Goal: Task Accomplishment & Management: Manage account settings

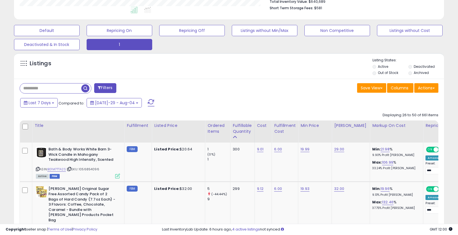
scroll to position [197, 0]
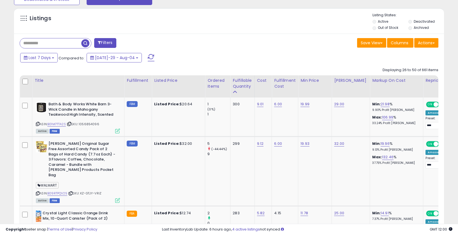
click at [39, 40] on input "text" at bounding box center [50, 43] width 61 height 10
paste input "**********"
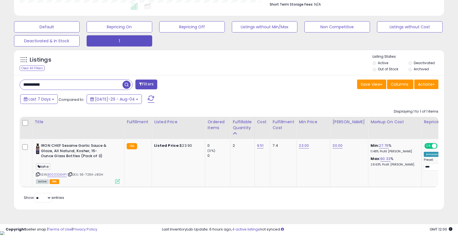
scroll to position [115, 249]
drag, startPoint x: 55, startPoint y: 87, endPoint x: 0, endPoint y: 85, distance: 55.3
paste input "text"
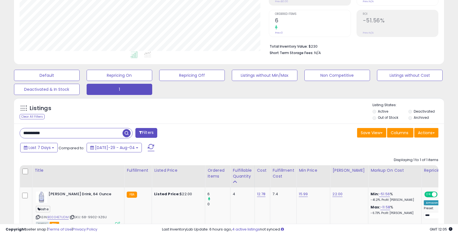
drag, startPoint x: 58, startPoint y: 136, endPoint x: -2, endPoint y: 126, distance: 60.6
click at [0, 126] on html "Unable to login Retrieving listings data.. has not yet accepted the Terms of Us…" at bounding box center [229, 10] width 458 height 235
paste input "text"
type input "**********"
drag, startPoint x: 56, startPoint y: 133, endPoint x: -4, endPoint y: 128, distance: 60.5
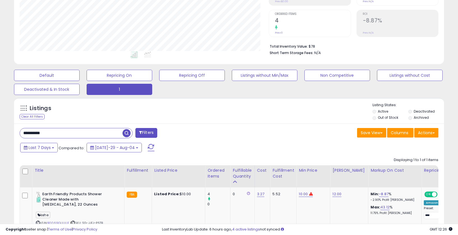
click at [0, 128] on html "Unable to login Retrieving listings data.. has not yet accepted the Terms of Us…" at bounding box center [229, 10] width 458 height 235
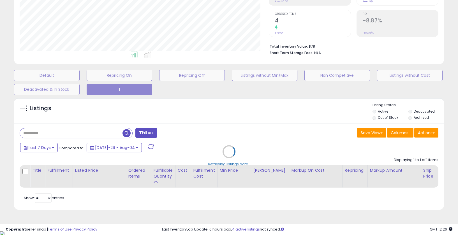
scroll to position [115, 252]
click at [377, 120] on div "Retrieving listings data.." at bounding box center [231, 156] width 443 height 122
click at [378, 119] on div "Retrieving listings data.." at bounding box center [231, 156] width 443 height 122
click at [378, 118] on div "Retrieving listings data.." at bounding box center [231, 156] width 443 height 122
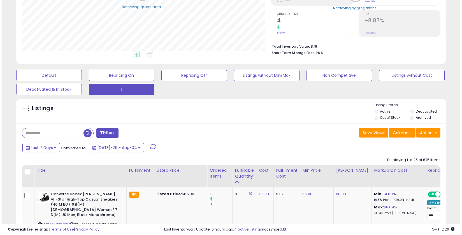
scroll to position [280300, 280165]
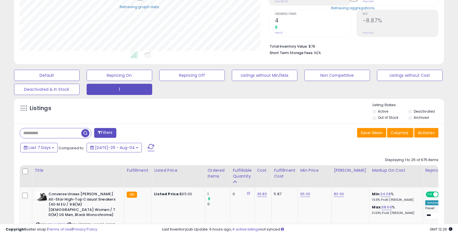
click at [378, 118] on li "Out of Stock" at bounding box center [390, 118] width 35 height 6
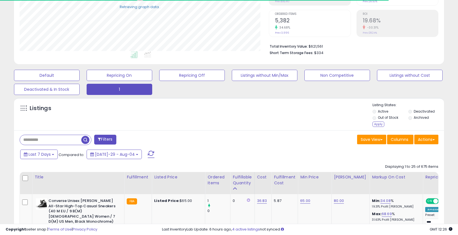
drag, startPoint x: 380, startPoint y: 125, endPoint x: 370, endPoint y: 126, distance: 10.3
click at [380, 125] on div "Apply" at bounding box center [379, 124] width 12 height 5
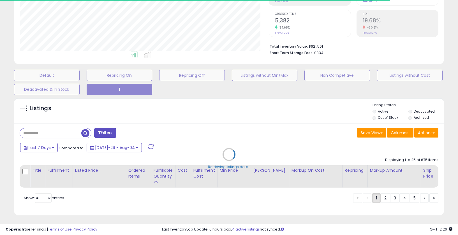
scroll to position [115, 249]
click at [48, 149] on div "Retrieving listings data.." at bounding box center [229, 159] width 439 height 128
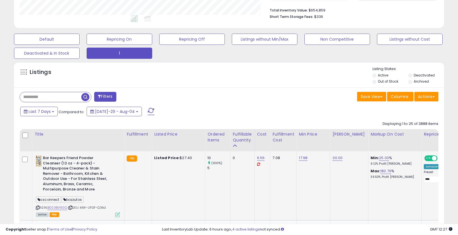
scroll to position [162, 0]
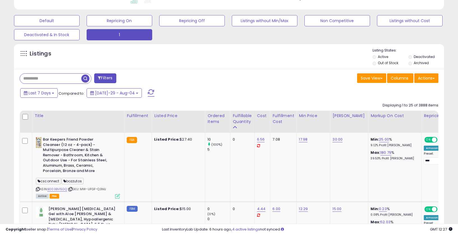
click at [213, 123] on div "Ordered Items" at bounding box center [218, 119] width 20 height 12
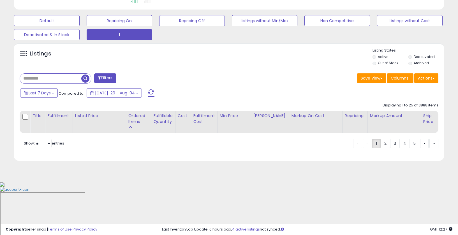
scroll to position [112, 0]
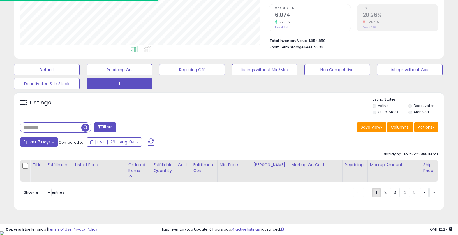
click at [46, 140] on span "Last 7 Days" at bounding box center [40, 142] width 22 height 6
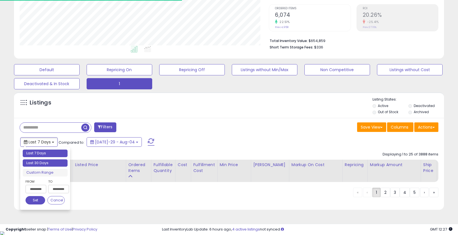
type input "**********"
click at [41, 163] on li "Last 30 Days" at bounding box center [45, 164] width 45 height 8
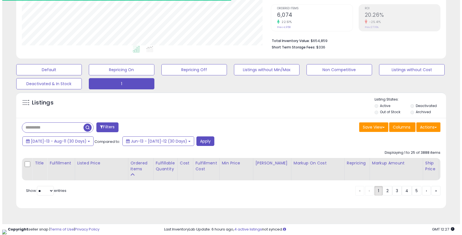
scroll to position [111, 0]
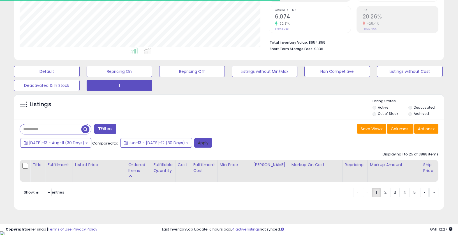
click at [194, 144] on button "Apply" at bounding box center [203, 143] width 18 height 10
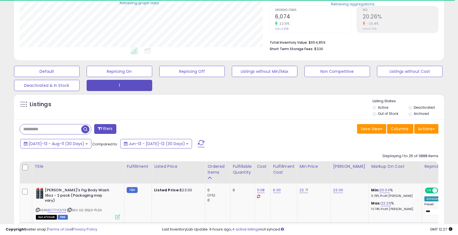
scroll to position [280300, 280165]
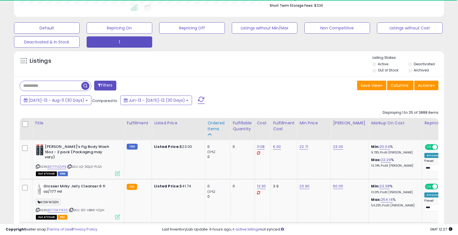
click at [214, 126] on div "Ordered Items" at bounding box center [218, 126] width 20 height 12
click at [212, 132] on div "Ordered Items" at bounding box center [218, 126] width 20 height 12
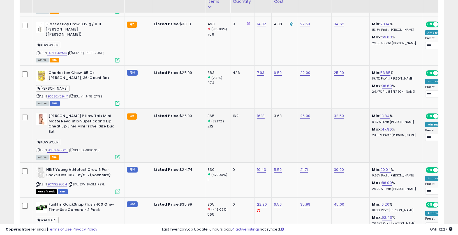
scroll to position [438, 0]
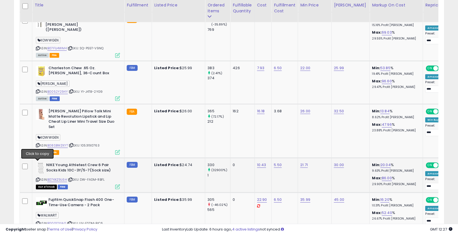
click at [37, 178] on icon at bounding box center [38, 179] width 4 height 3
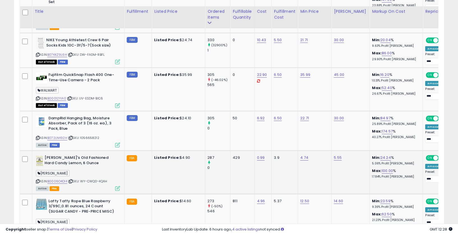
scroll to position [570, 0]
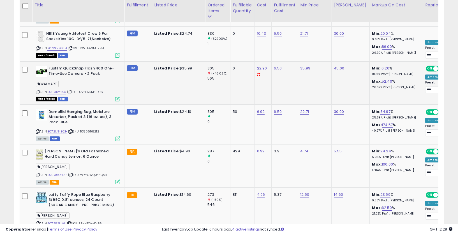
click at [38, 91] on icon at bounding box center [38, 92] width 4 height 3
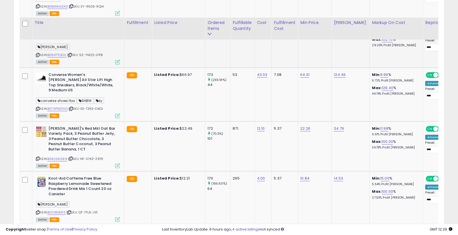
scroll to position [1281, 0]
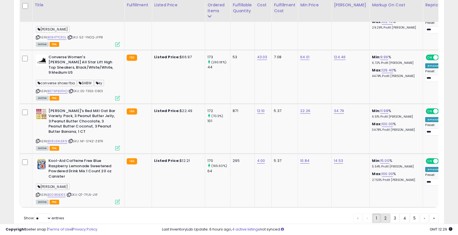
click at [400, 214] on link "2" at bounding box center [405, 219] width 10 height 10
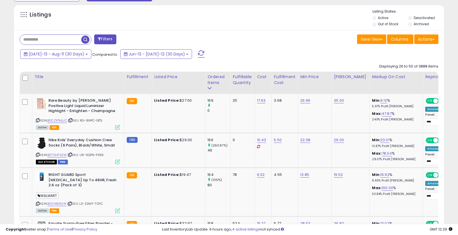
scroll to position [227, 0]
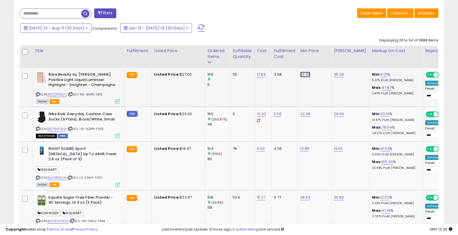
click at [300, 73] on link "26.96" at bounding box center [305, 75] width 10 height 6
drag, startPoint x: 284, startPoint y: 63, endPoint x: 246, endPoint y: 61, distance: 38.7
type input "**"
click at [323, 59] on button "submit" at bounding box center [322, 60] width 10 height 8
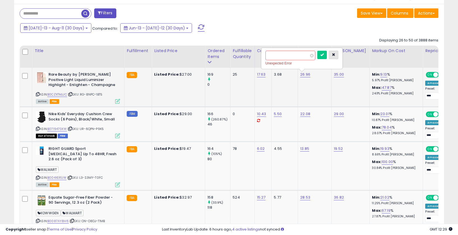
click at [338, 53] on button "button" at bounding box center [334, 55] width 10 height 8
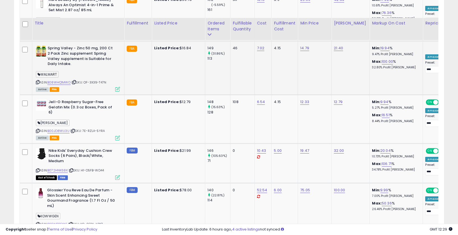
scroll to position [594, 0]
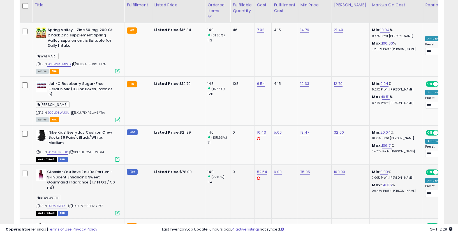
drag, startPoint x: 73, startPoint y: 190, endPoint x: 77, endPoint y: 190, distance: 3.6
click at [73, 205] on icon at bounding box center [71, 206] width 4 height 3
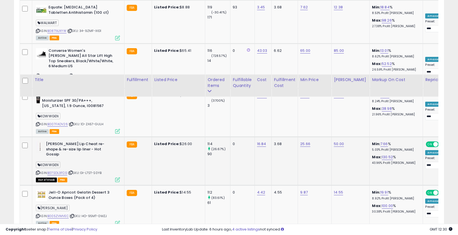
scroll to position [1199, 0]
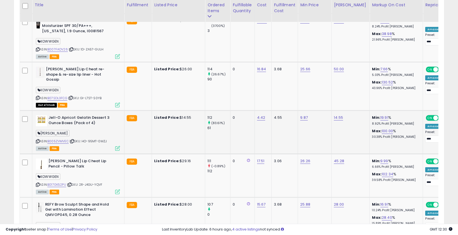
click at [38, 140] on icon at bounding box center [38, 141] width 4 height 3
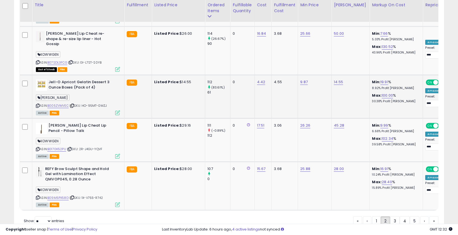
scroll to position [1237, 0]
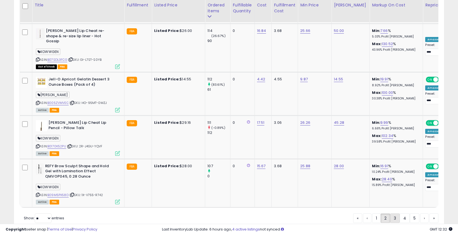
click at [410, 214] on link "3" at bounding box center [415, 219] width 10 height 10
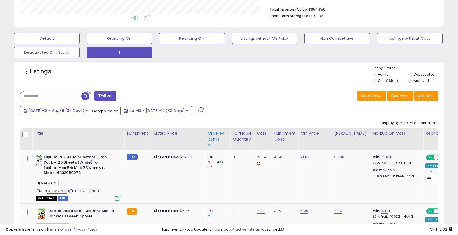
scroll to position [153, 0]
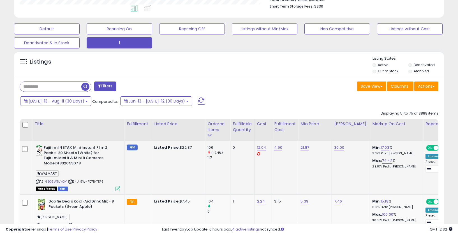
click at [36, 181] on icon at bounding box center [38, 181] width 4 height 3
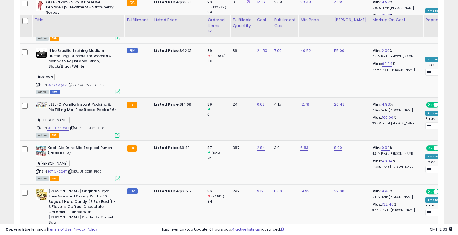
scroll to position [704, 0]
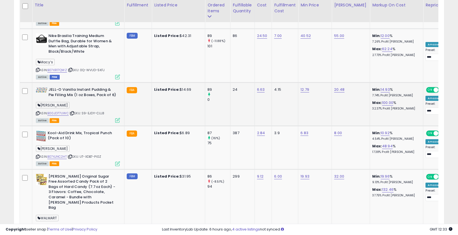
click at [38, 112] on icon at bounding box center [38, 113] width 4 height 3
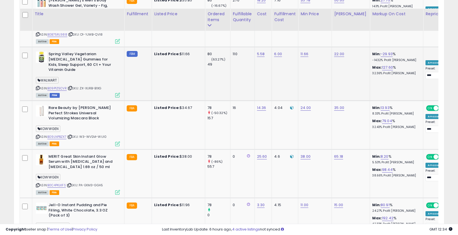
scroll to position [1214, 0]
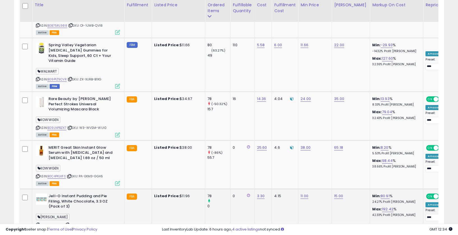
click at [38, 223] on icon at bounding box center [38, 224] width 4 height 3
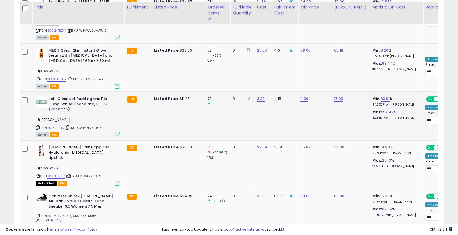
scroll to position [1314, 0]
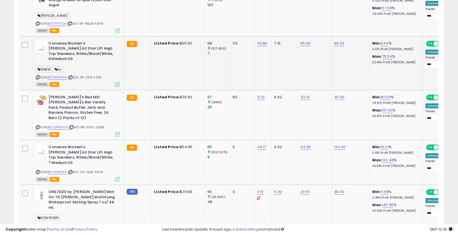
scroll to position [522, 0]
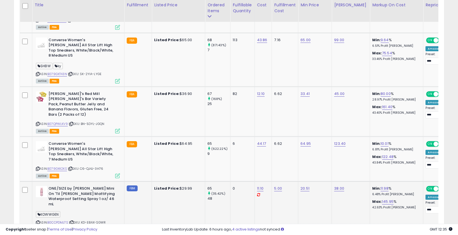
click at [73, 221] on icon at bounding box center [72, 222] width 4 height 3
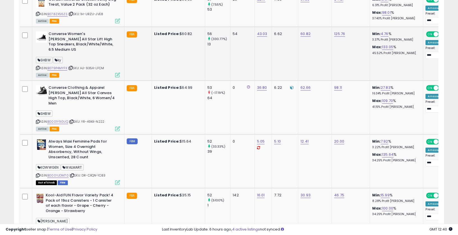
scroll to position [1031, 0]
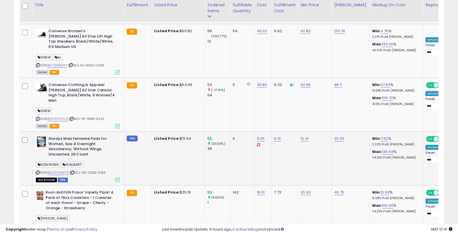
click at [37, 171] on icon at bounding box center [38, 172] width 4 height 3
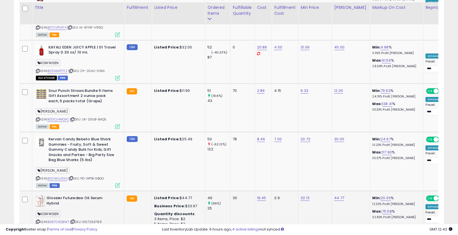
scroll to position [1232, 0]
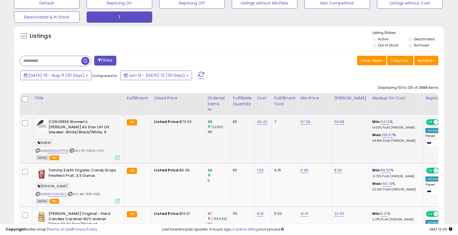
scroll to position [205, 0]
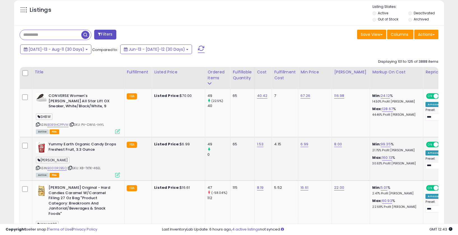
click at [37, 167] on icon at bounding box center [38, 168] width 4 height 3
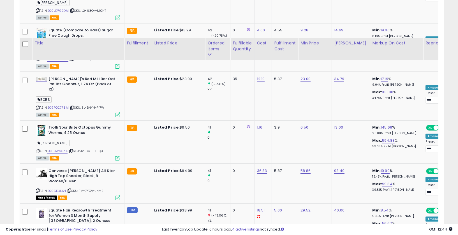
scroll to position [1215, 0]
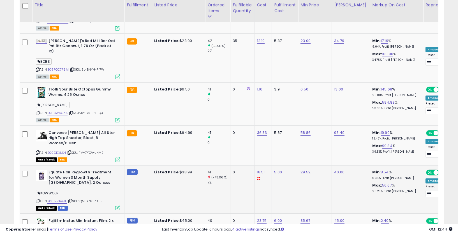
click at [39, 200] on icon at bounding box center [38, 201] width 4 height 3
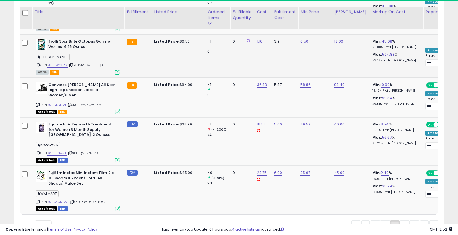
scroll to position [1270, 0]
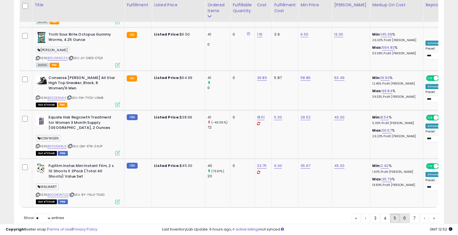
click at [420, 214] on link "6" at bounding box center [424, 219] width 8 height 10
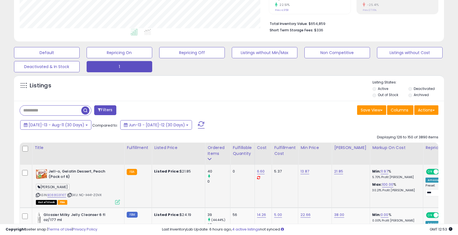
scroll to position [146, 0]
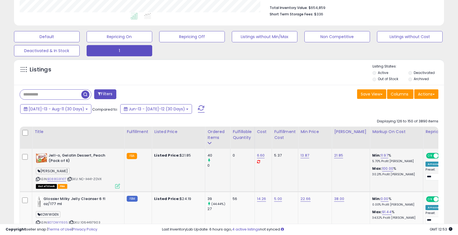
click at [39, 178] on icon at bounding box center [38, 179] width 4 height 3
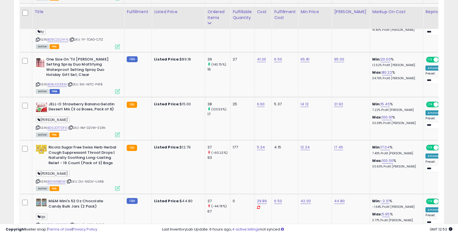
scroll to position [427, 0]
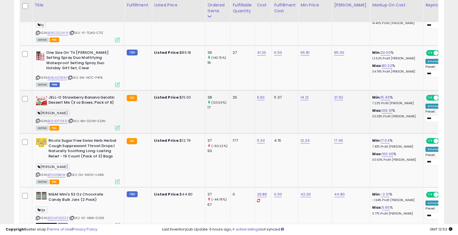
click at [38, 119] on icon at bounding box center [38, 120] width 4 height 3
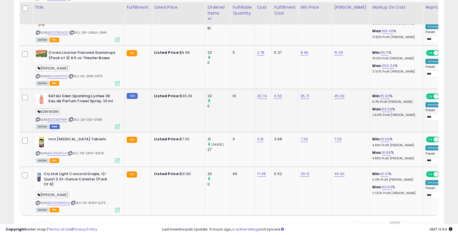
scroll to position [1182, 0]
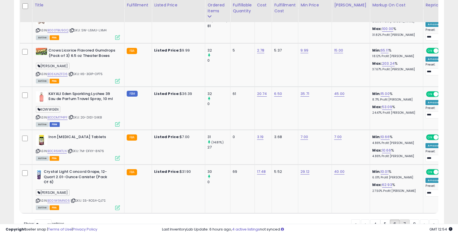
click at [420, 220] on link "7" at bounding box center [424, 225] width 8 height 10
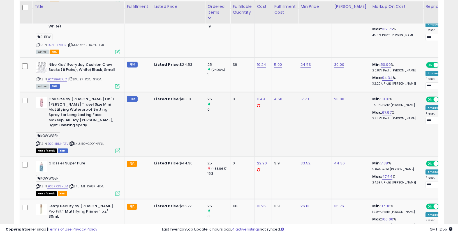
scroll to position [1028, 0]
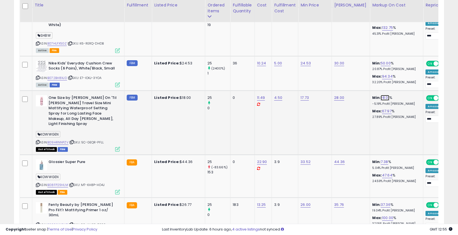
click at [383, 95] on link "-8.01" at bounding box center [385, 98] width 9 height 6
drag, startPoint x: 356, startPoint y: 79, endPoint x: 308, endPoint y: 79, distance: 47.7
type input "**"
click at [403, 81] on button "submit" at bounding box center [398, 79] width 10 height 8
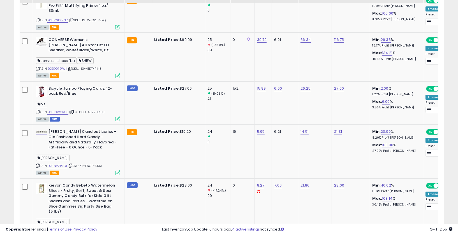
scroll to position [990, 0]
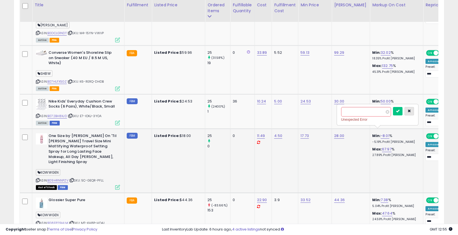
click at [411, 112] on icon "button" at bounding box center [409, 110] width 3 height 3
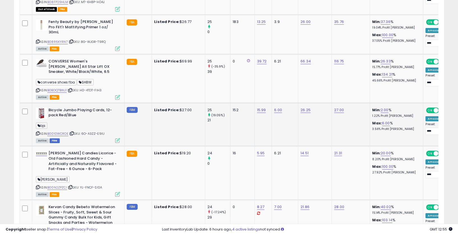
scroll to position [1218, 0]
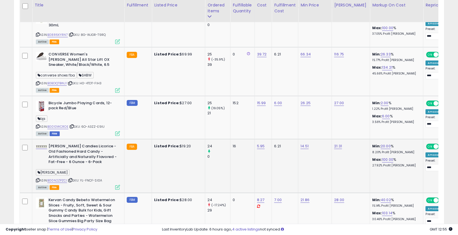
click at [37, 179] on icon at bounding box center [38, 180] width 4 height 3
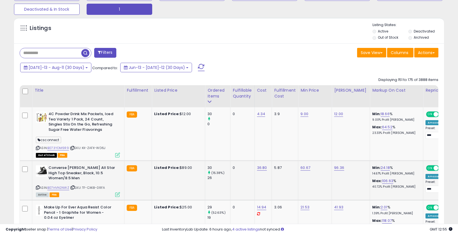
scroll to position [195, 0]
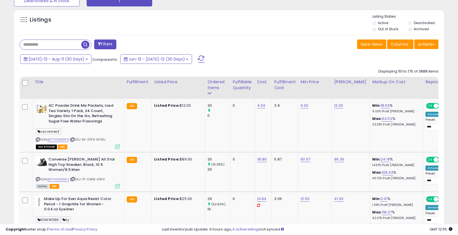
click at [33, 43] on input "text" at bounding box center [50, 45] width 61 height 10
paste input "**********"
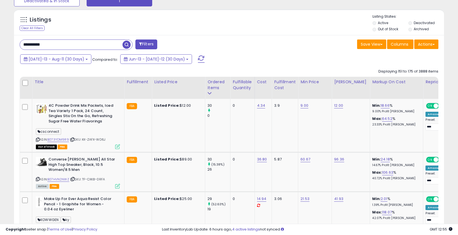
type input "**********"
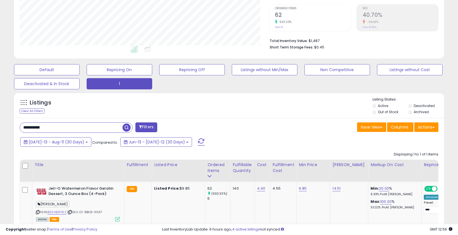
scroll to position [115, 249]
drag, startPoint x: 58, startPoint y: 128, endPoint x: -11, endPoint y: 123, distance: 69.5
click at [0, 123] on html "Unable to login Retrieving listings data.. has not yet accepted the Terms of Us…" at bounding box center [229, 5] width 458 height 235
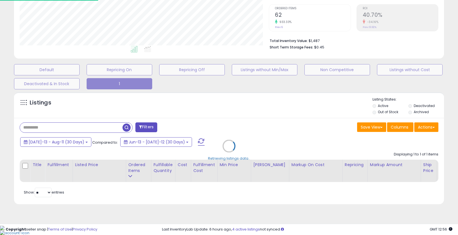
scroll to position [115, 252]
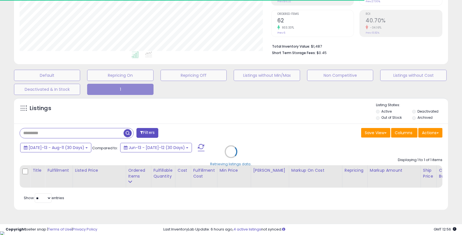
click at [186, 146] on div "Retrieving listings data.." at bounding box center [231, 156] width 443 height 122
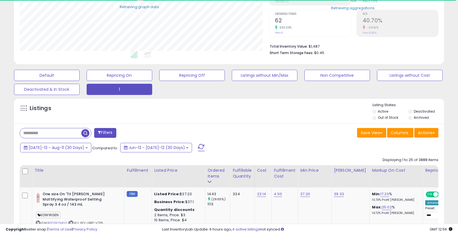
scroll to position [115, 249]
click at [198, 145] on span at bounding box center [201, 147] width 7 height 7
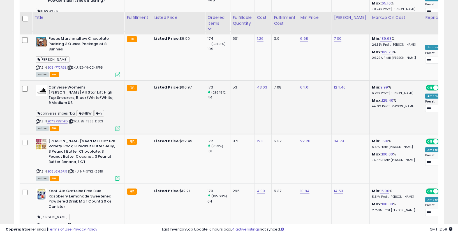
scroll to position [1264, 0]
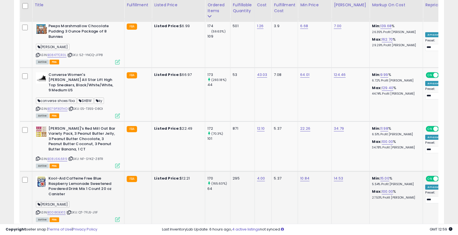
click at [37, 211] on icon at bounding box center [38, 212] width 4 height 3
click at [400, 231] on link "2" at bounding box center [405, 236] width 10 height 10
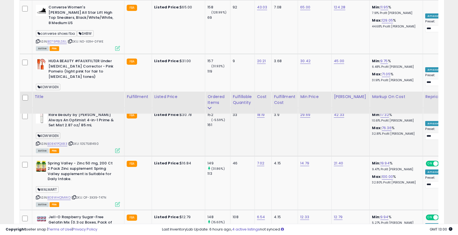
scroll to position [552, 0]
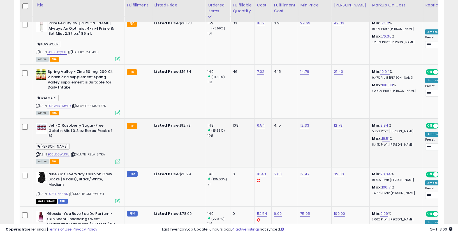
click at [38, 153] on icon at bounding box center [38, 154] width 4 height 3
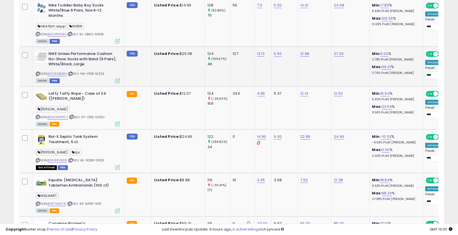
scroll to position [989, 0]
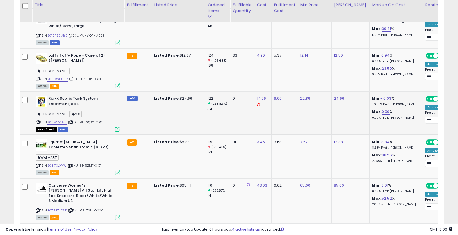
click at [75, 120] on span "| SKU: AE-6QX6-OKOE" at bounding box center [86, 122] width 36 height 4
click at [74, 120] on span "| SKU: AE-6QX6-OKOE" at bounding box center [86, 122] width 36 height 4
click at [73, 121] on icon at bounding box center [71, 122] width 4 height 3
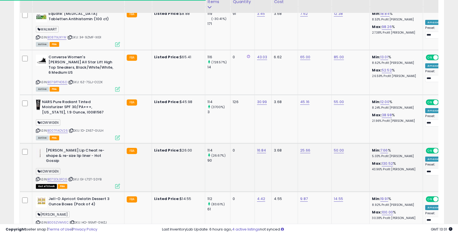
scroll to position [1195, 0]
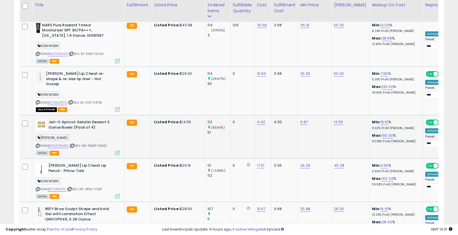
click at [38, 144] on icon at bounding box center [38, 145] width 4 height 3
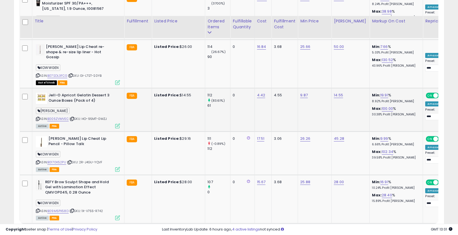
scroll to position [1237, 0]
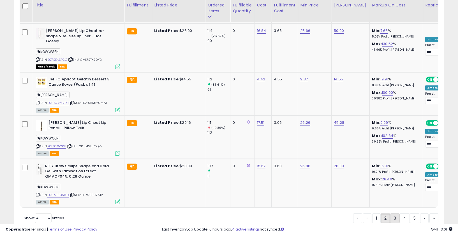
click at [410, 214] on link "3" at bounding box center [415, 219] width 10 height 10
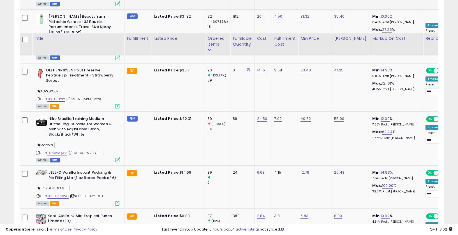
scroll to position [655, 0]
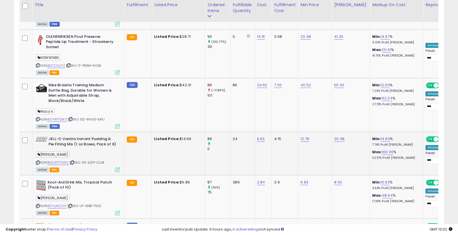
click at [38, 161] on icon at bounding box center [38, 162] width 4 height 3
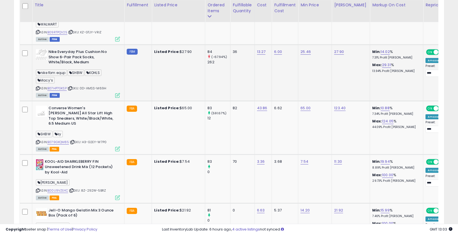
scroll to position [911, 0]
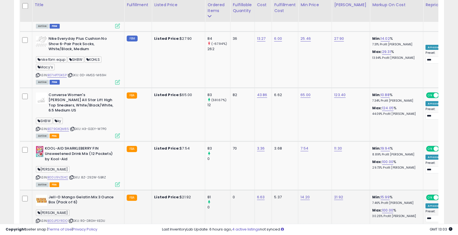
click at [38, 220] on icon at bounding box center [38, 221] width 4 height 3
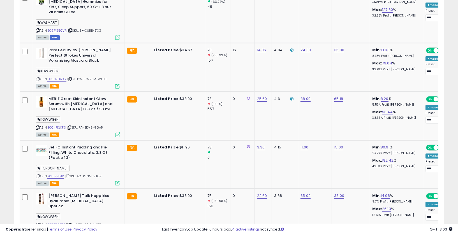
scroll to position [1264, 0]
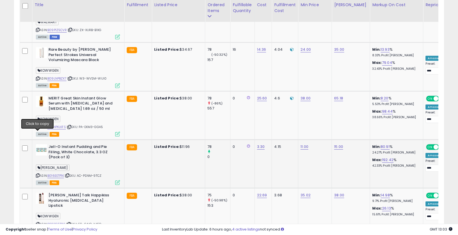
click at [38, 174] on icon at bounding box center [38, 175] width 4 height 3
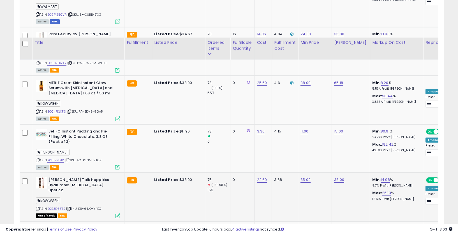
scroll to position [1317, 0]
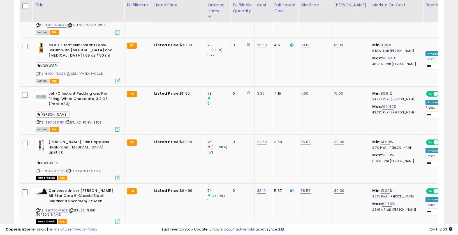
click at [420, 233] on link "4" at bounding box center [424, 238] width 8 height 10
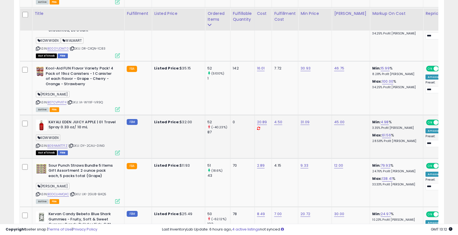
scroll to position [1163, 0]
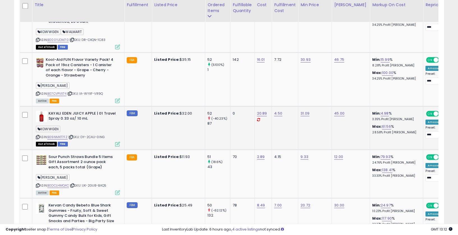
click at [72, 136] on icon at bounding box center [71, 137] width 4 height 3
